Goal: Transaction & Acquisition: Book appointment/travel/reservation

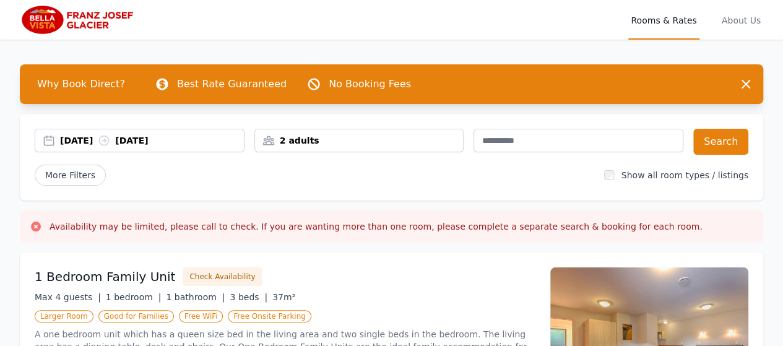
click at [98, 141] on div "[DATE] [DATE]" at bounding box center [152, 140] width 184 height 12
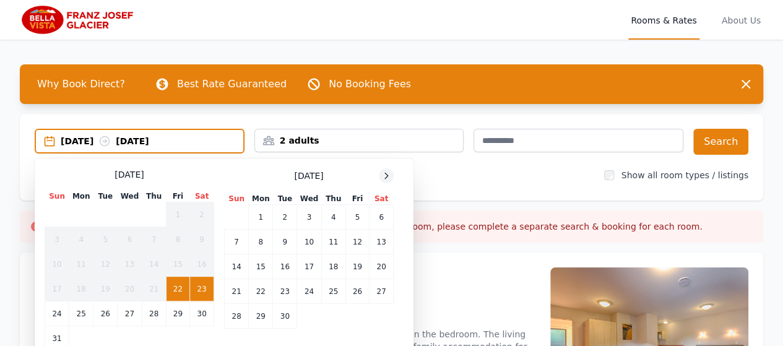
click at [388, 178] on icon at bounding box center [386, 176] width 10 height 10
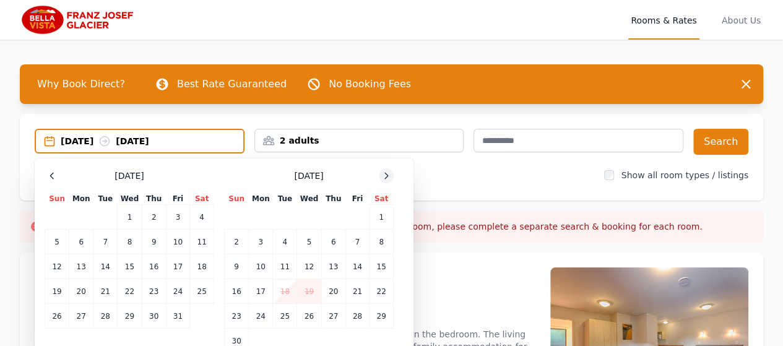
click at [388, 178] on icon at bounding box center [386, 176] width 10 height 10
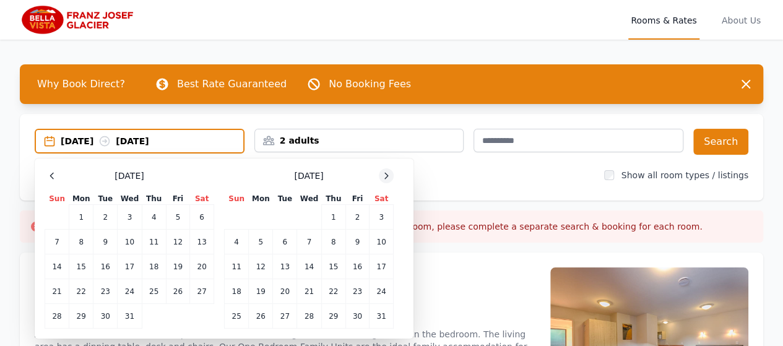
click at [388, 178] on icon at bounding box center [386, 176] width 10 height 10
click at [281, 269] on td "17" at bounding box center [285, 266] width 24 height 25
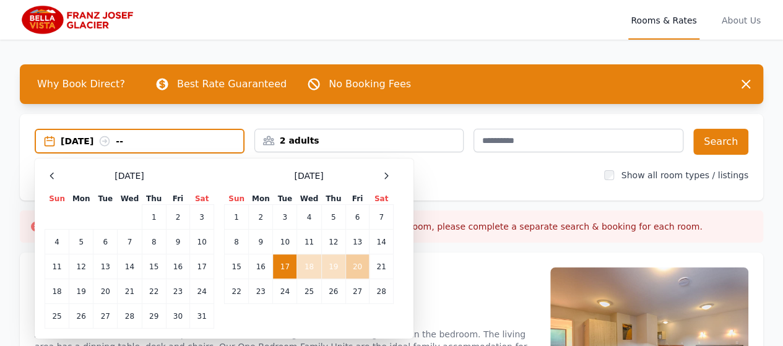
click at [357, 277] on td "20" at bounding box center [358, 266] width 24 height 25
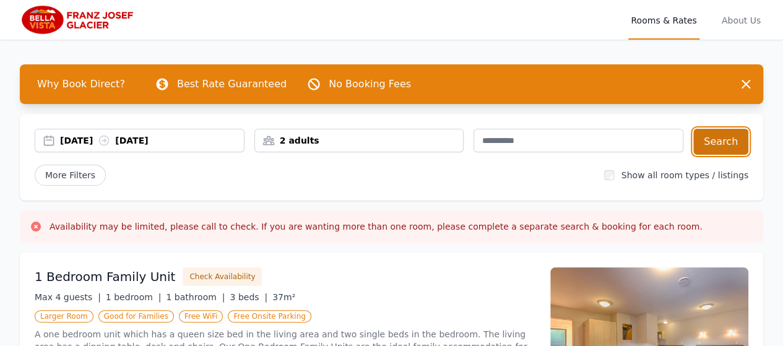
click at [715, 142] on button "Search" at bounding box center [721, 142] width 55 height 26
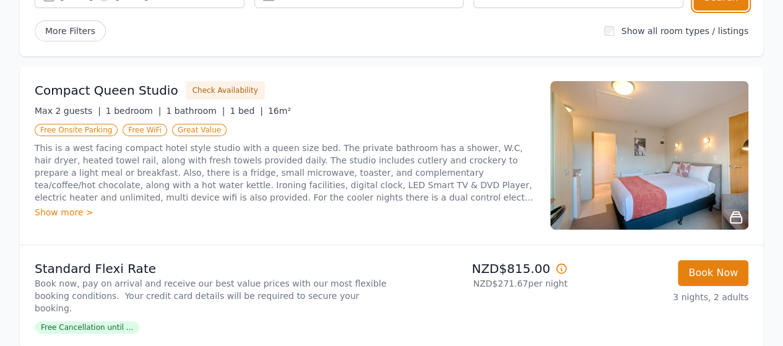
scroll to position [124, 0]
